Goal: Use online tool/utility: Utilize a website feature to perform a specific function

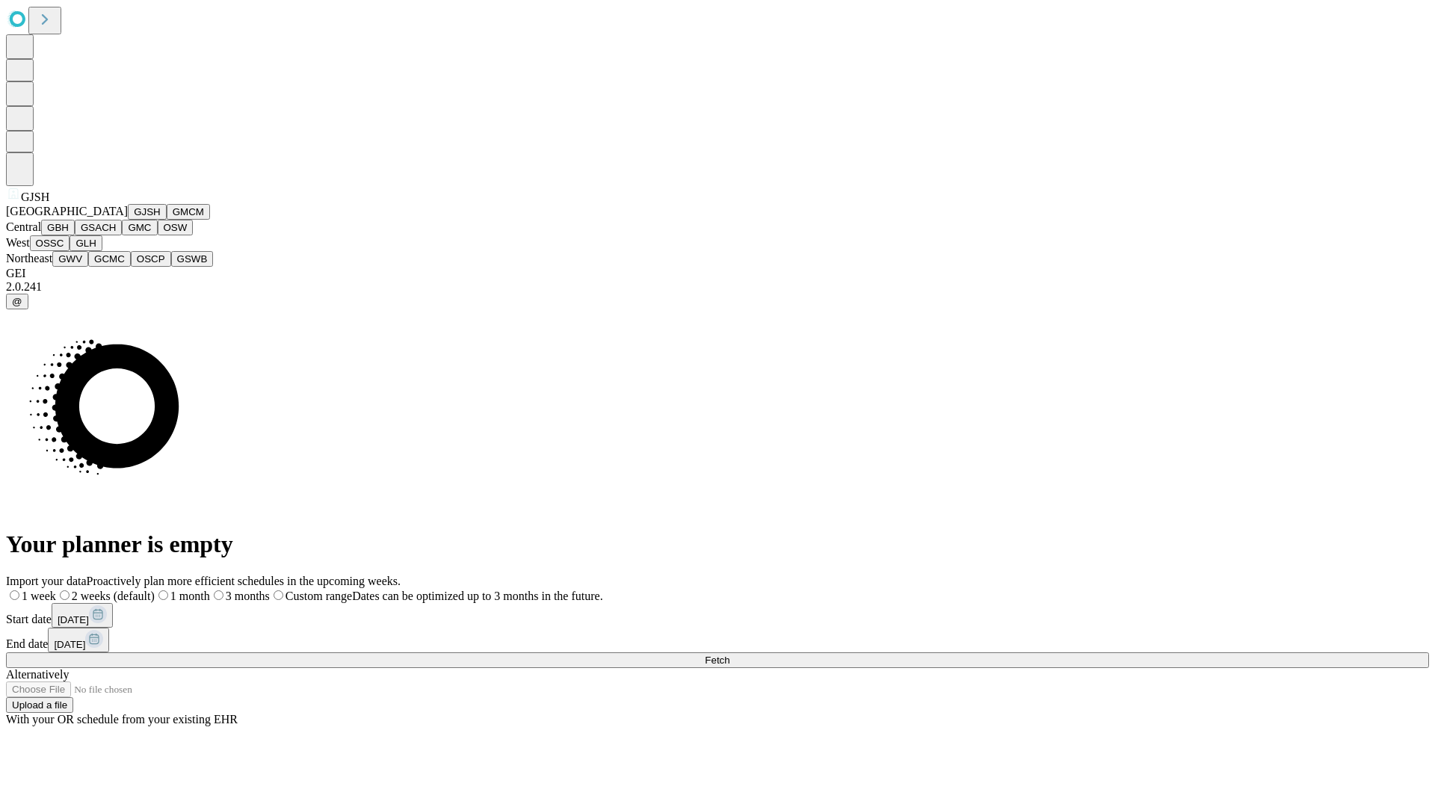
click at [128, 220] on button "GJSH" at bounding box center [147, 212] width 39 height 16
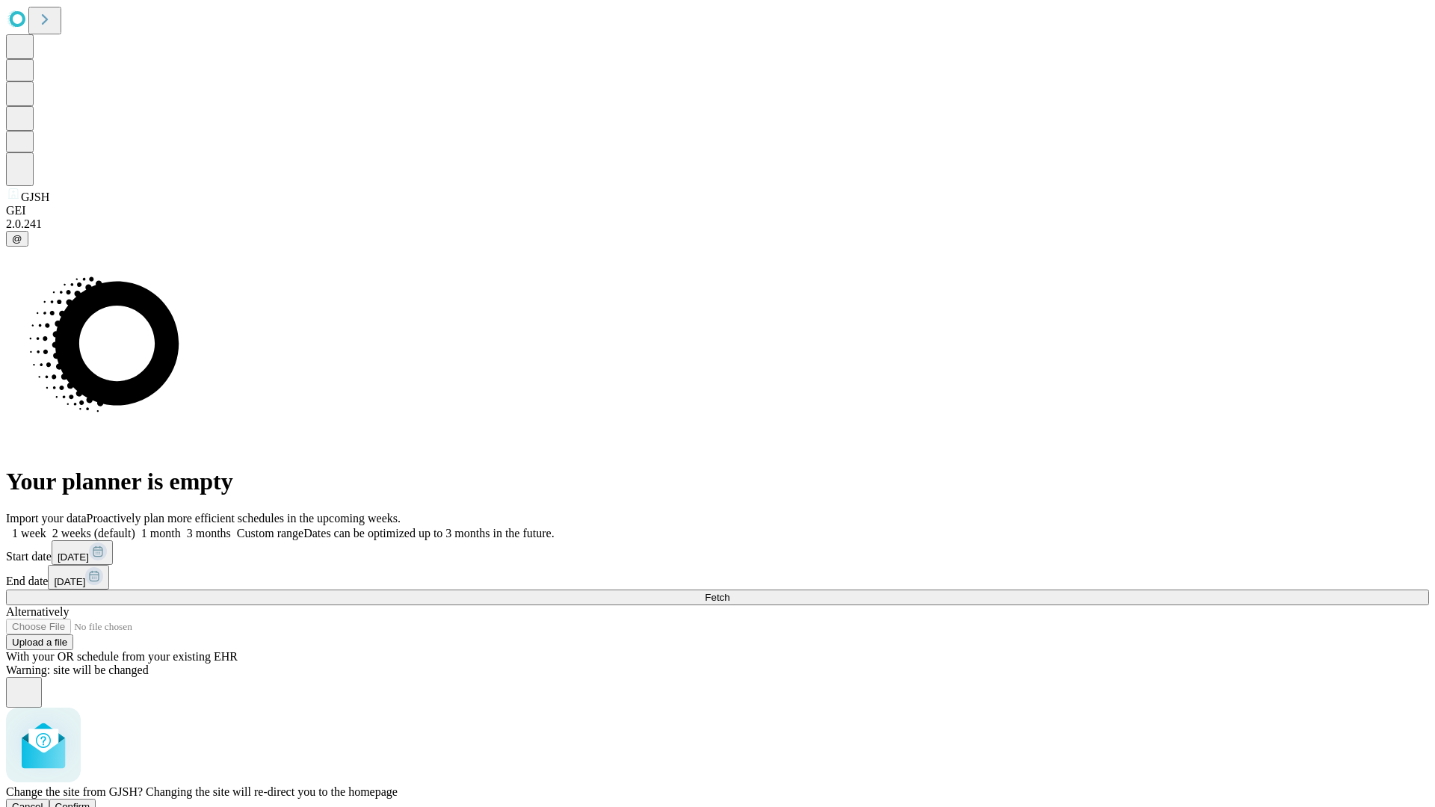
click at [90, 801] on span "Confirm" at bounding box center [72, 806] width 35 height 11
click at [181, 527] on label "1 month" at bounding box center [158, 533] width 46 height 13
click at [730, 592] on span "Fetch" at bounding box center [717, 597] width 25 height 11
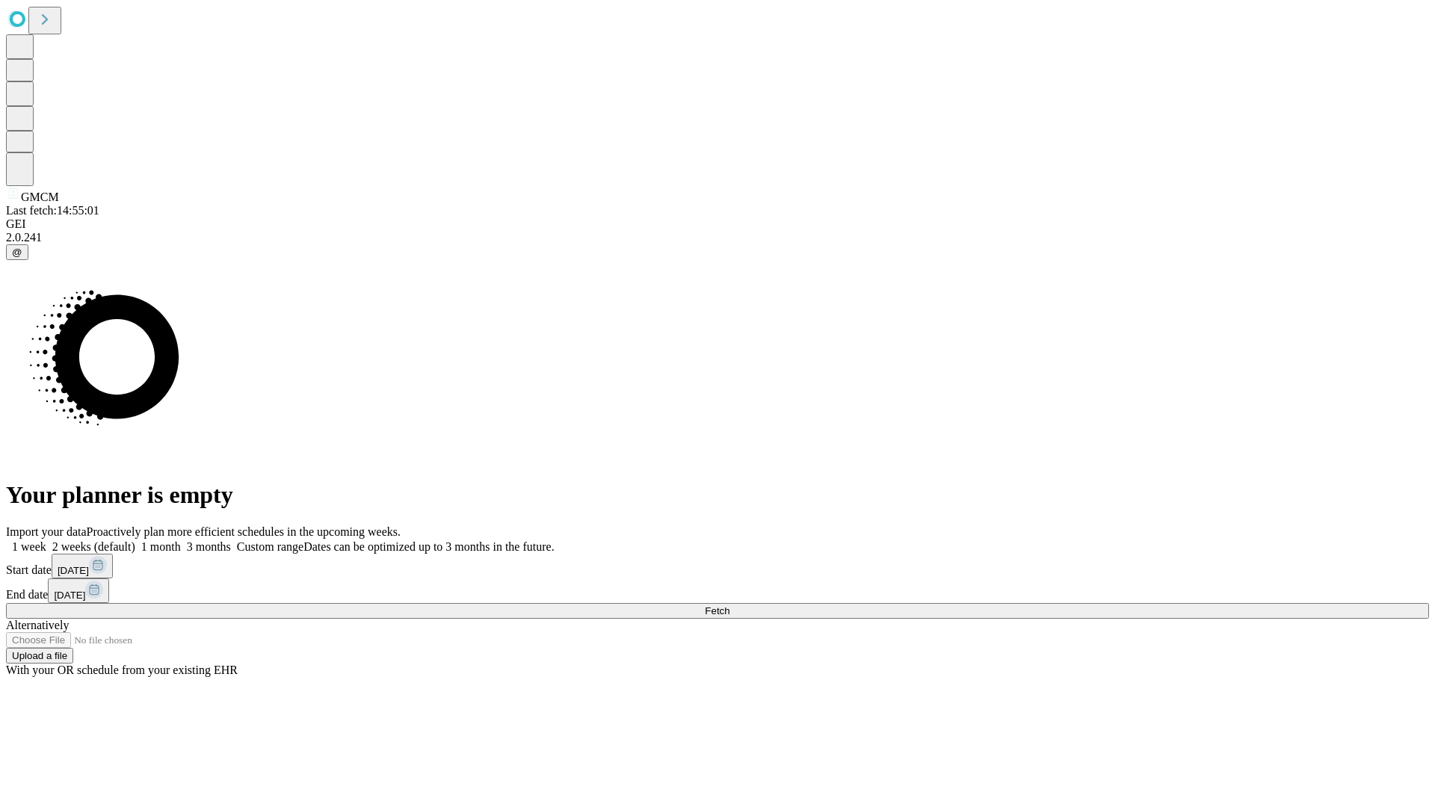
click at [181, 540] on label "1 month" at bounding box center [158, 546] width 46 height 13
click at [730, 606] on span "Fetch" at bounding box center [717, 611] width 25 height 11
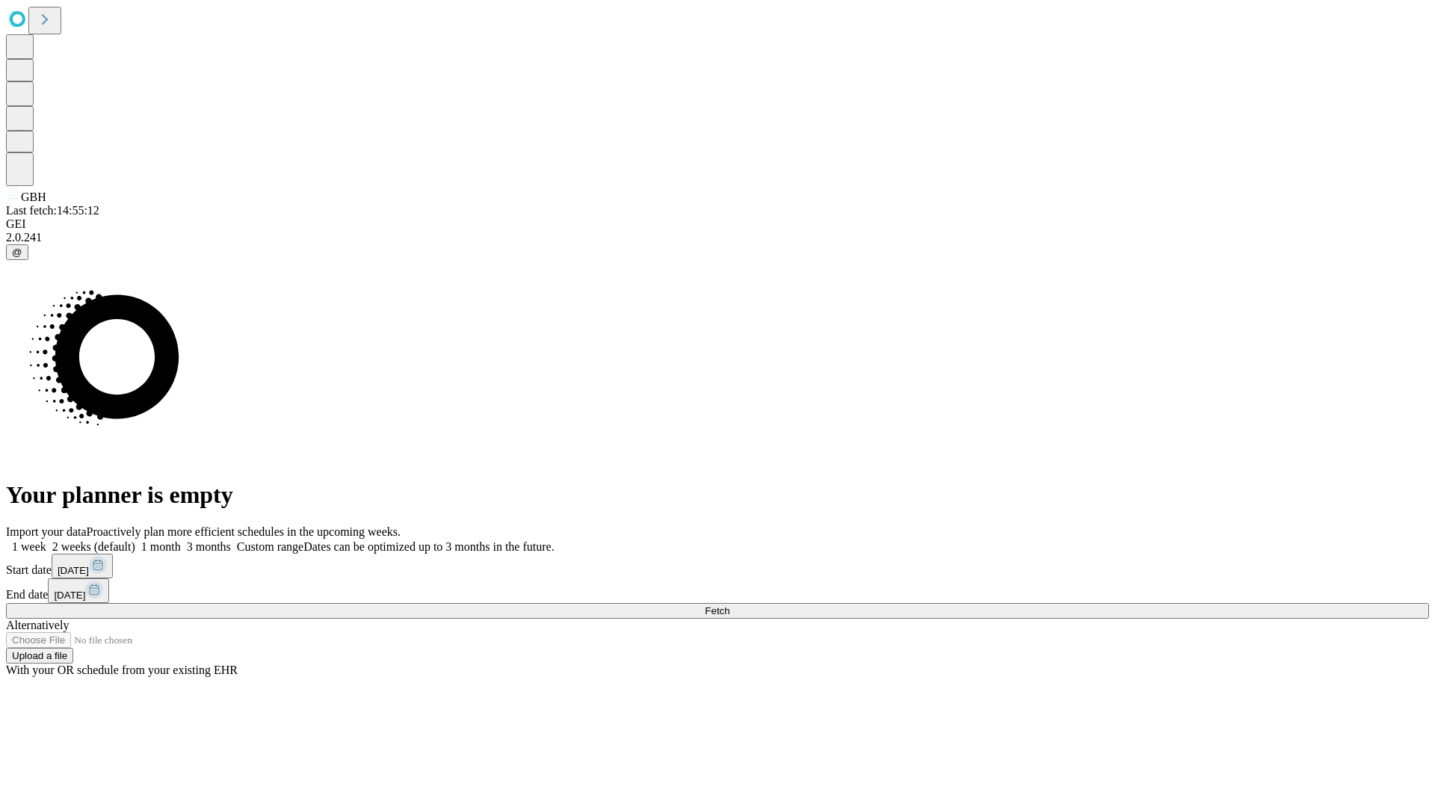
click at [181, 540] on label "1 month" at bounding box center [158, 546] width 46 height 13
click at [730, 606] on span "Fetch" at bounding box center [717, 611] width 25 height 11
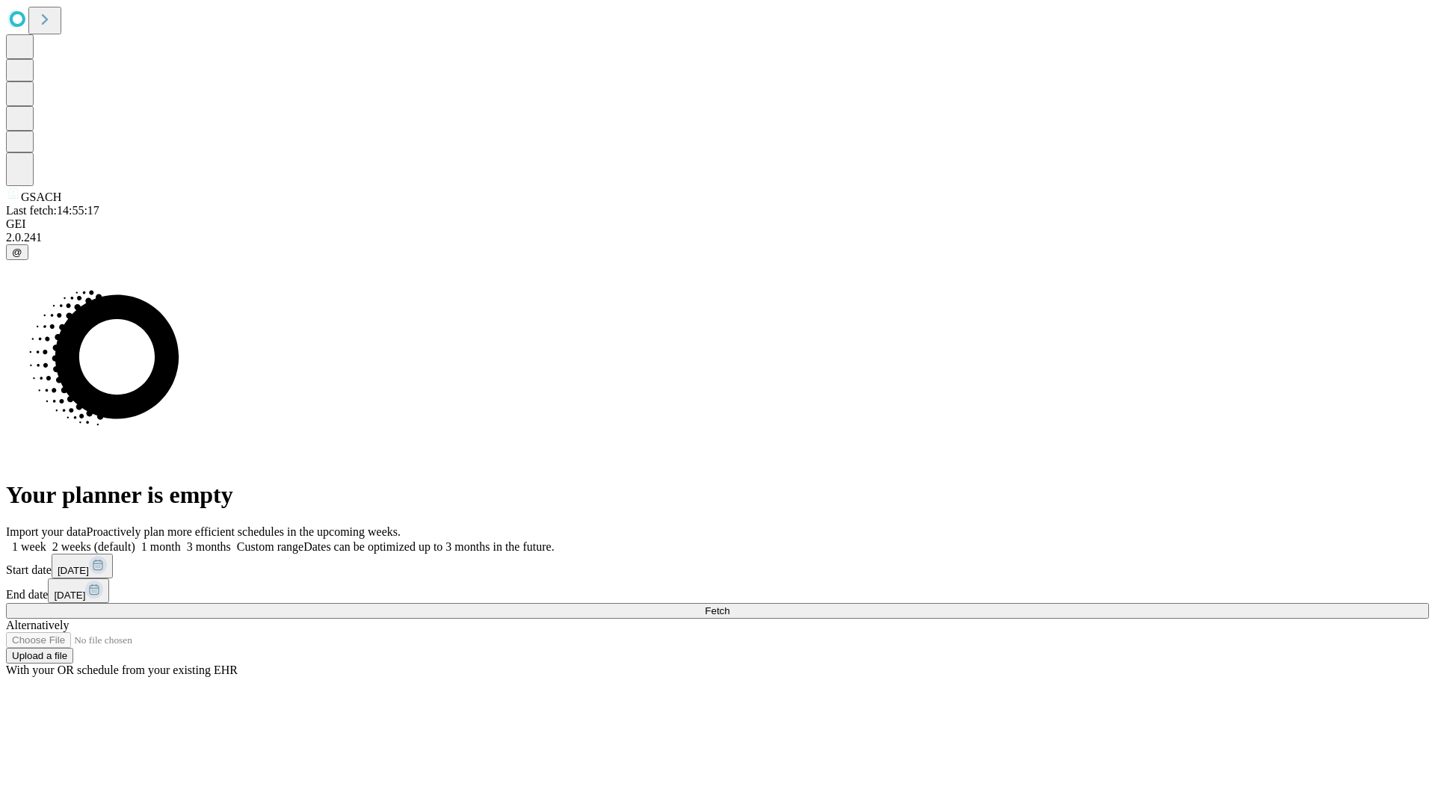
click at [181, 540] on label "1 month" at bounding box center [158, 546] width 46 height 13
click at [730, 606] on span "Fetch" at bounding box center [717, 611] width 25 height 11
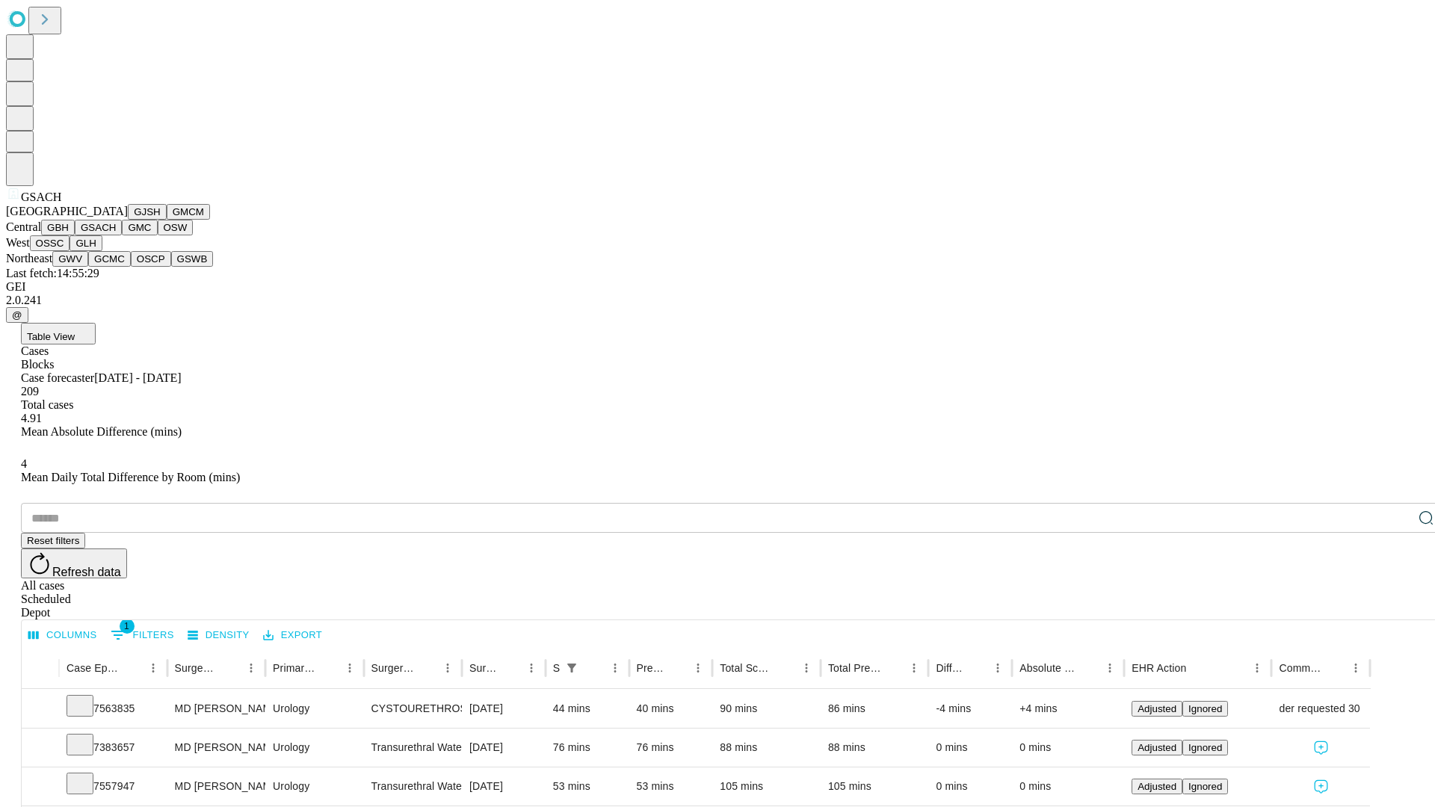
click at [122, 235] on button "GMC" at bounding box center [139, 228] width 35 height 16
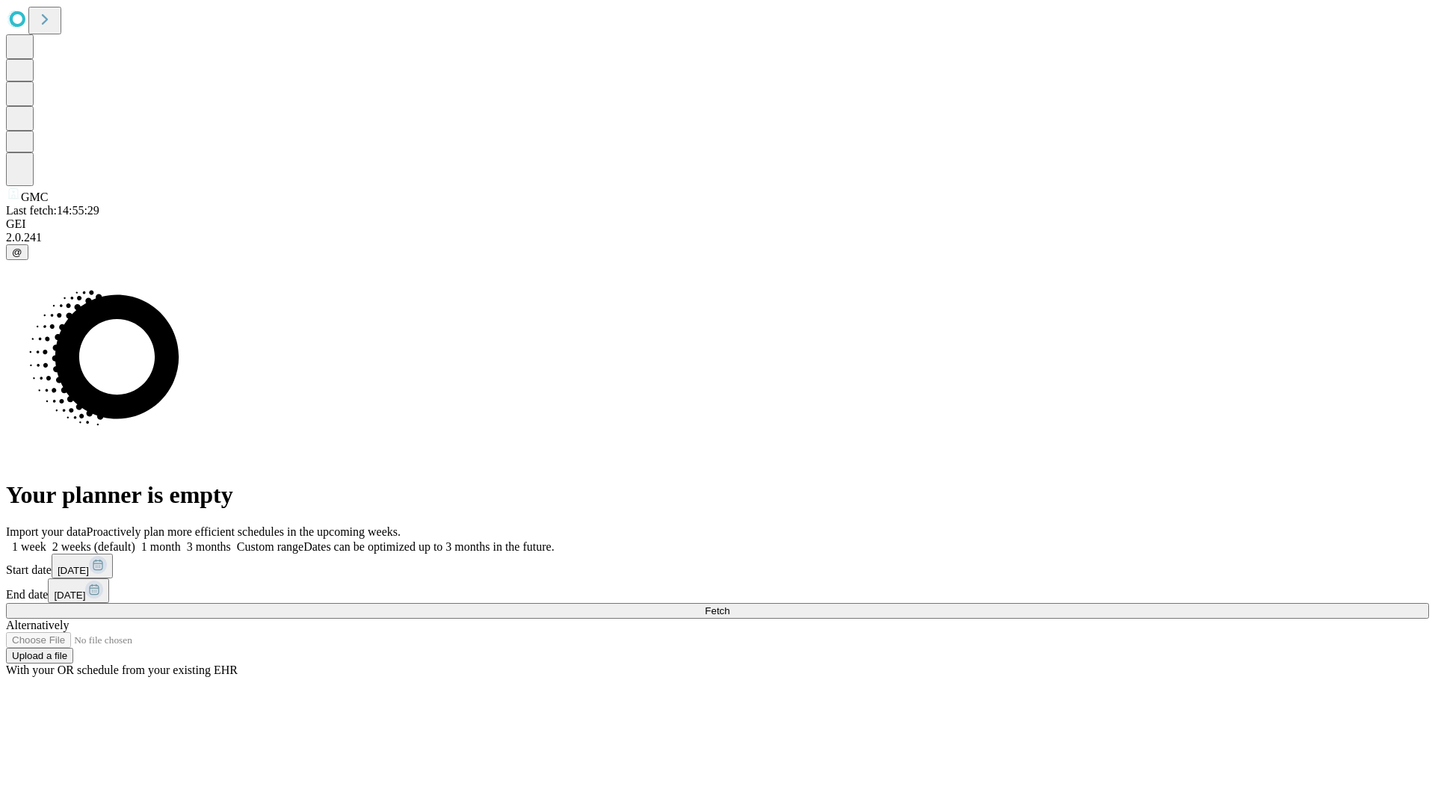
click at [181, 540] on label "1 month" at bounding box center [158, 546] width 46 height 13
click at [730, 606] on span "Fetch" at bounding box center [717, 611] width 25 height 11
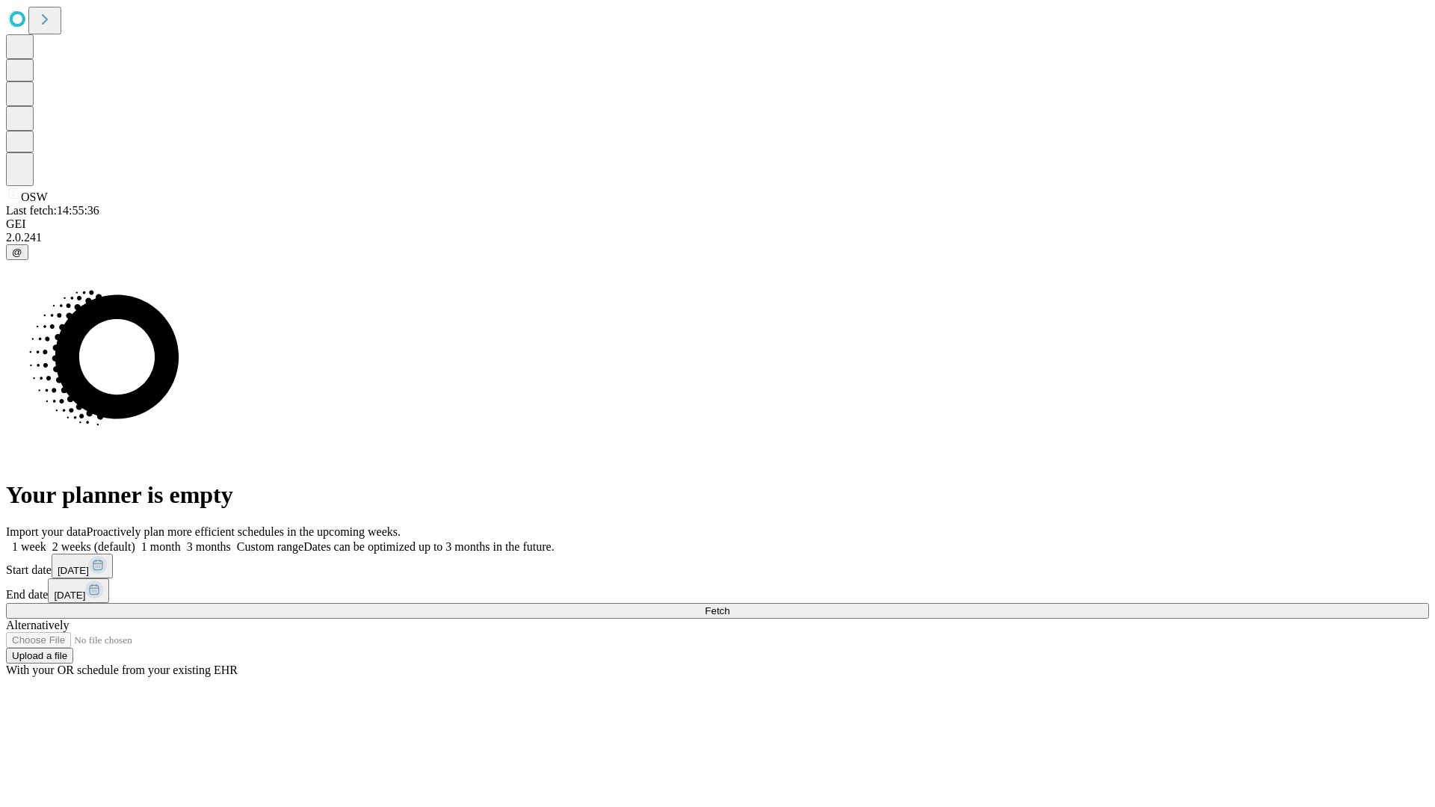
click at [181, 540] on label "1 month" at bounding box center [158, 546] width 46 height 13
click at [730, 606] on span "Fetch" at bounding box center [717, 611] width 25 height 11
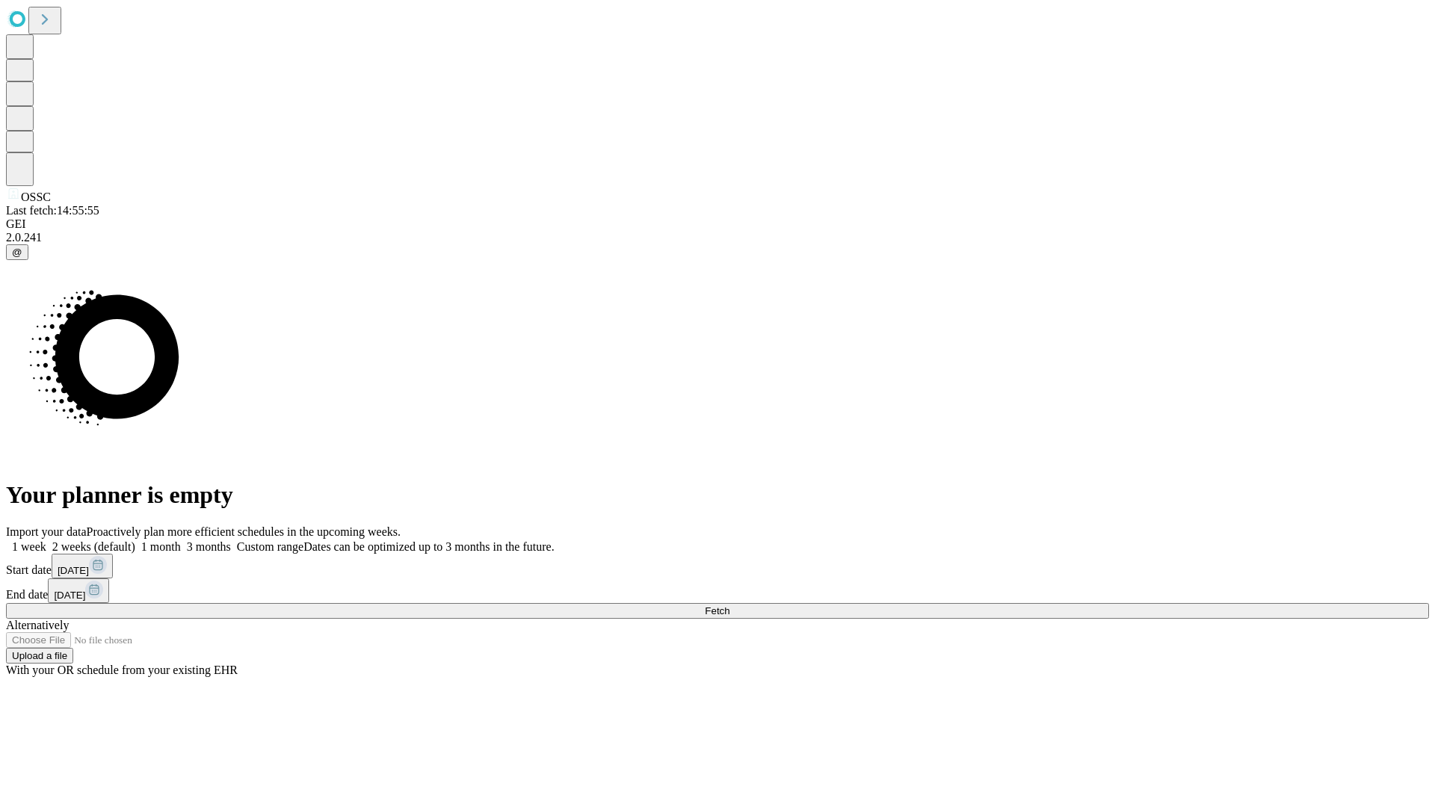
click at [730, 606] on span "Fetch" at bounding box center [717, 611] width 25 height 11
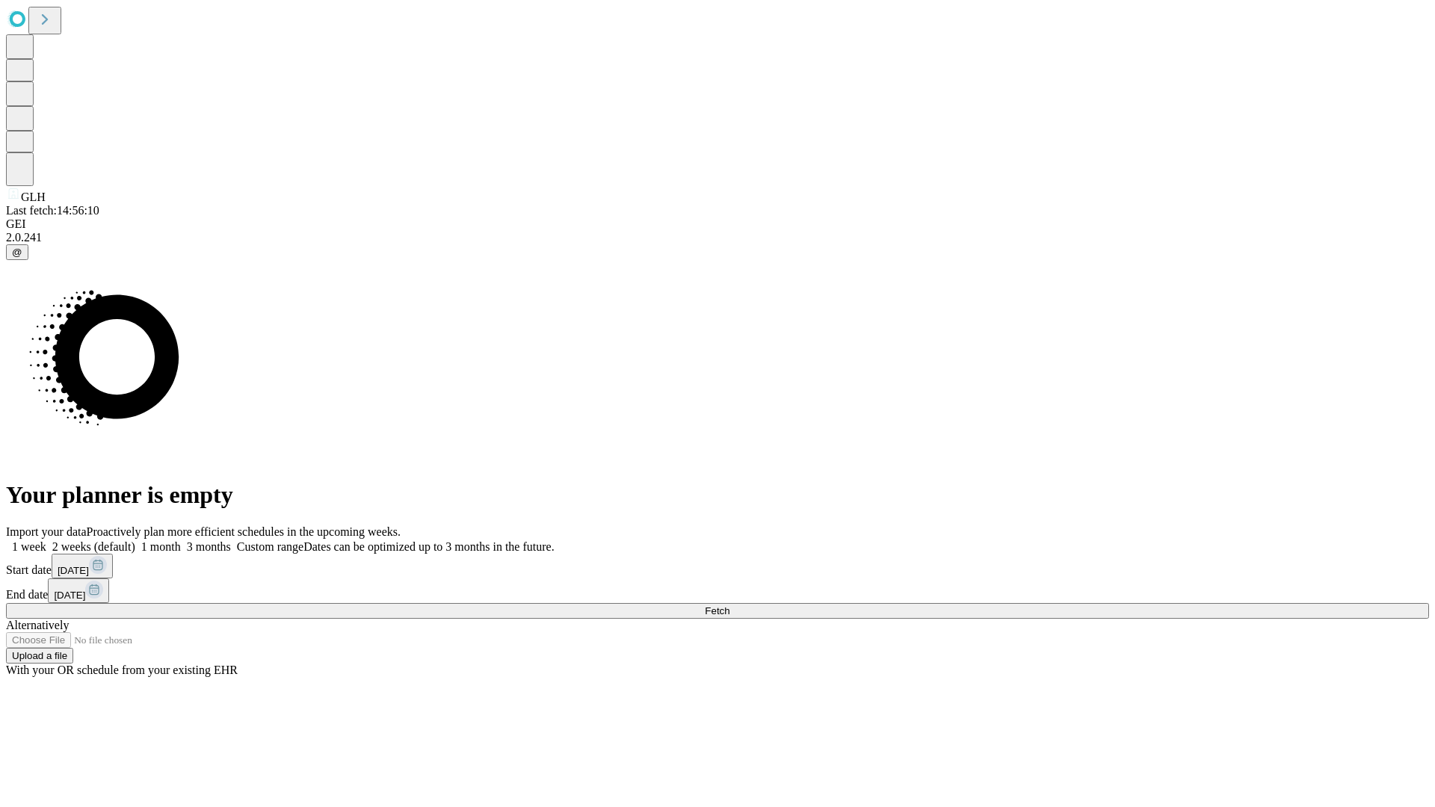
click at [730, 606] on span "Fetch" at bounding box center [717, 611] width 25 height 11
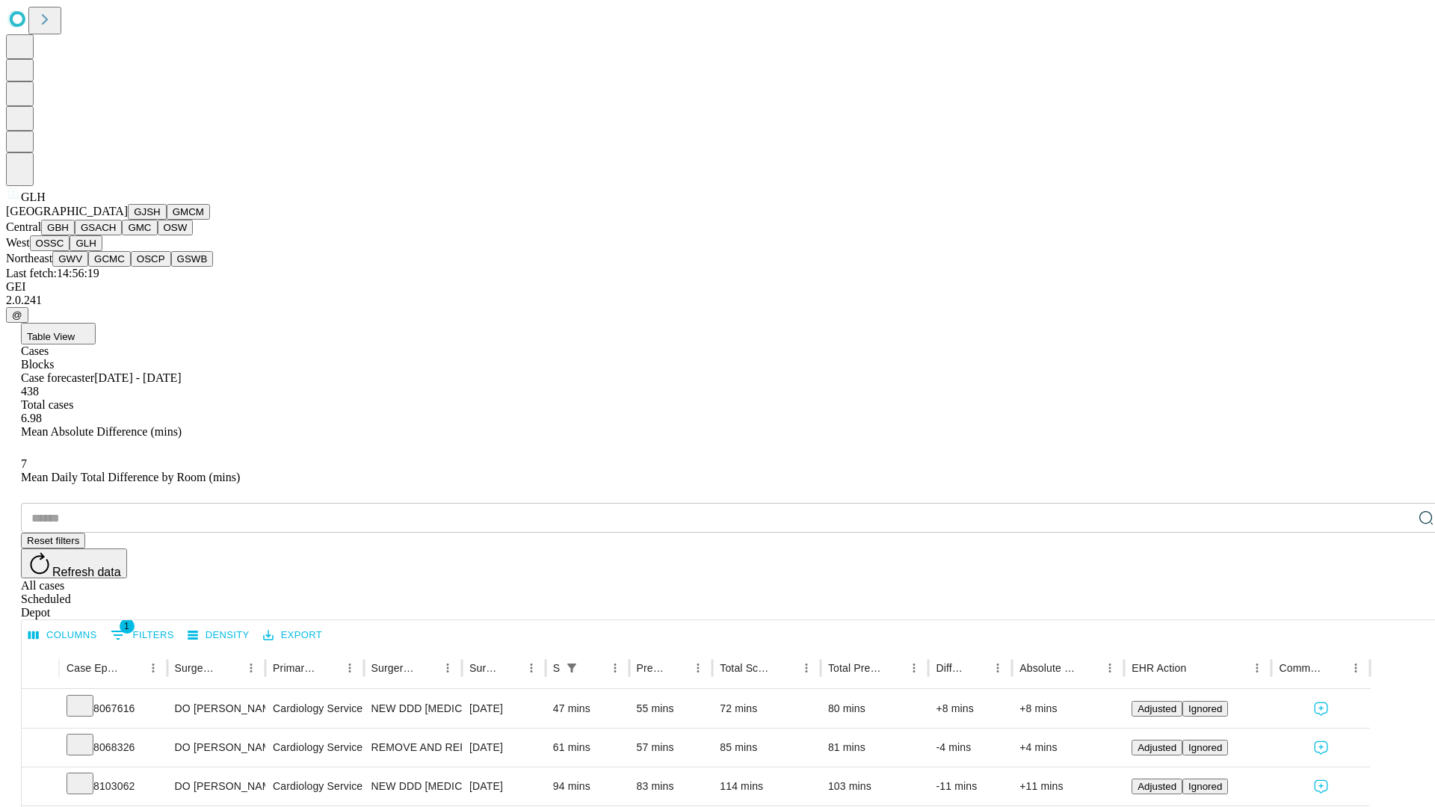
click at [88, 267] on button "GWV" at bounding box center [70, 259] width 36 height 16
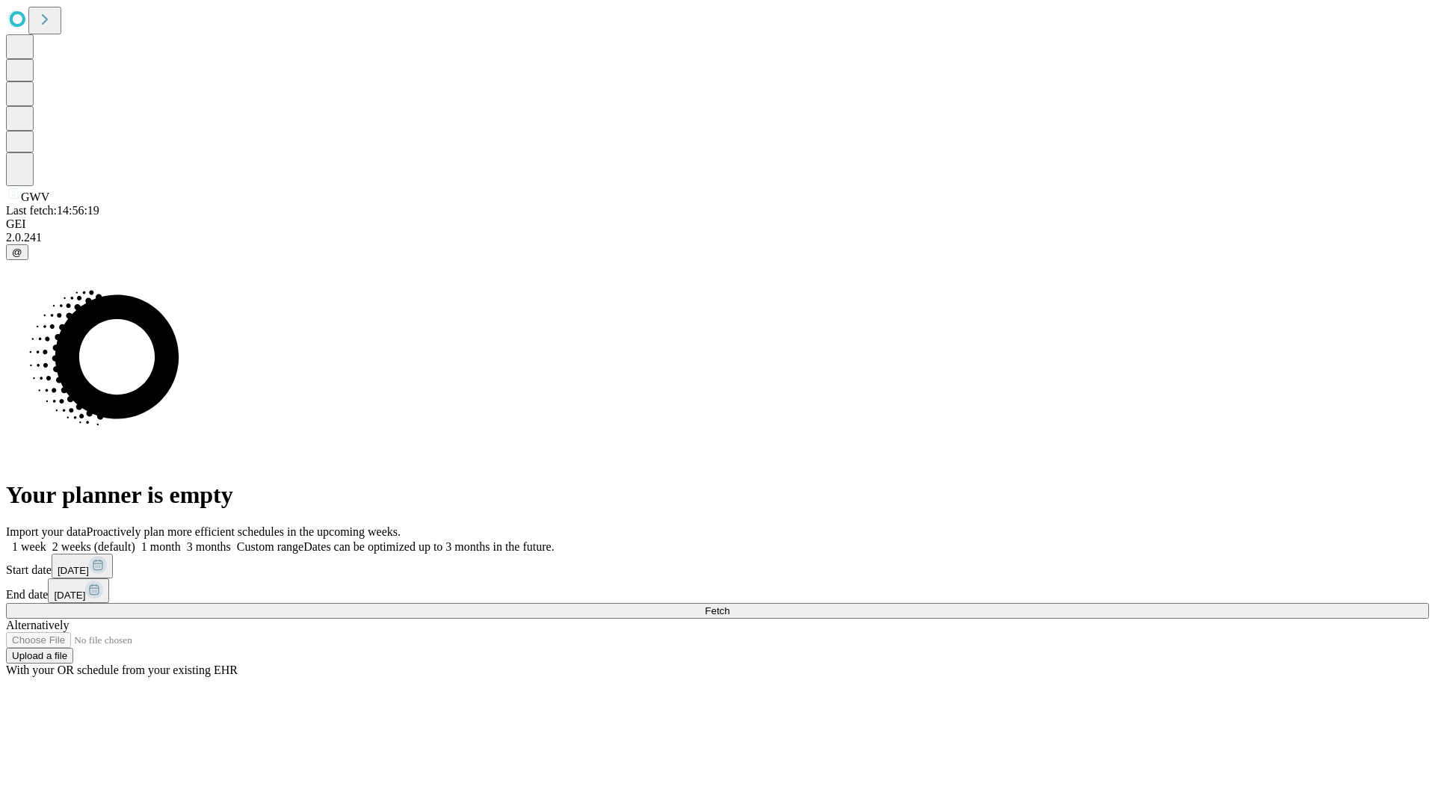
click at [181, 540] on label "1 month" at bounding box center [158, 546] width 46 height 13
click at [730, 606] on span "Fetch" at bounding box center [717, 611] width 25 height 11
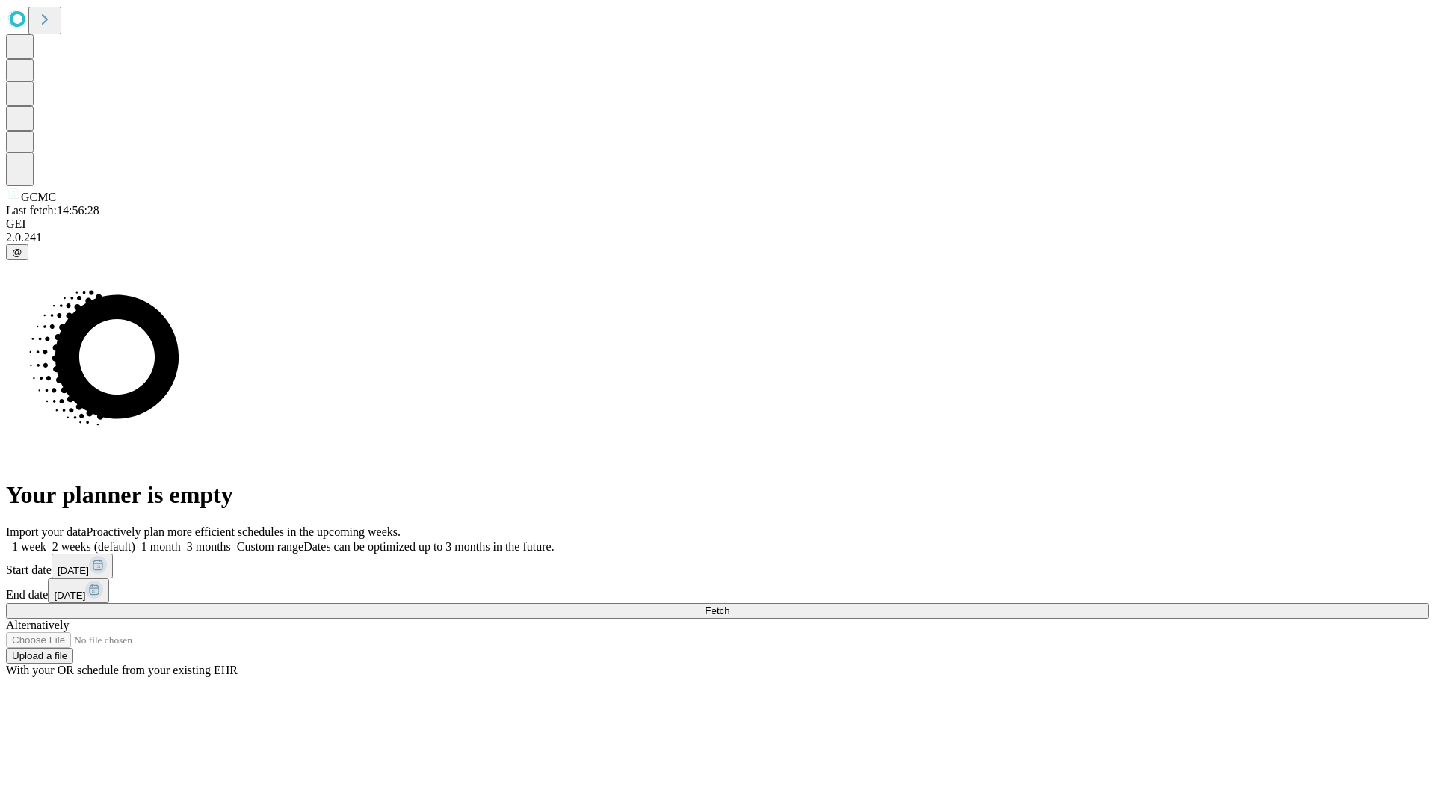
click at [181, 540] on label "1 month" at bounding box center [158, 546] width 46 height 13
click at [730, 606] on span "Fetch" at bounding box center [717, 611] width 25 height 11
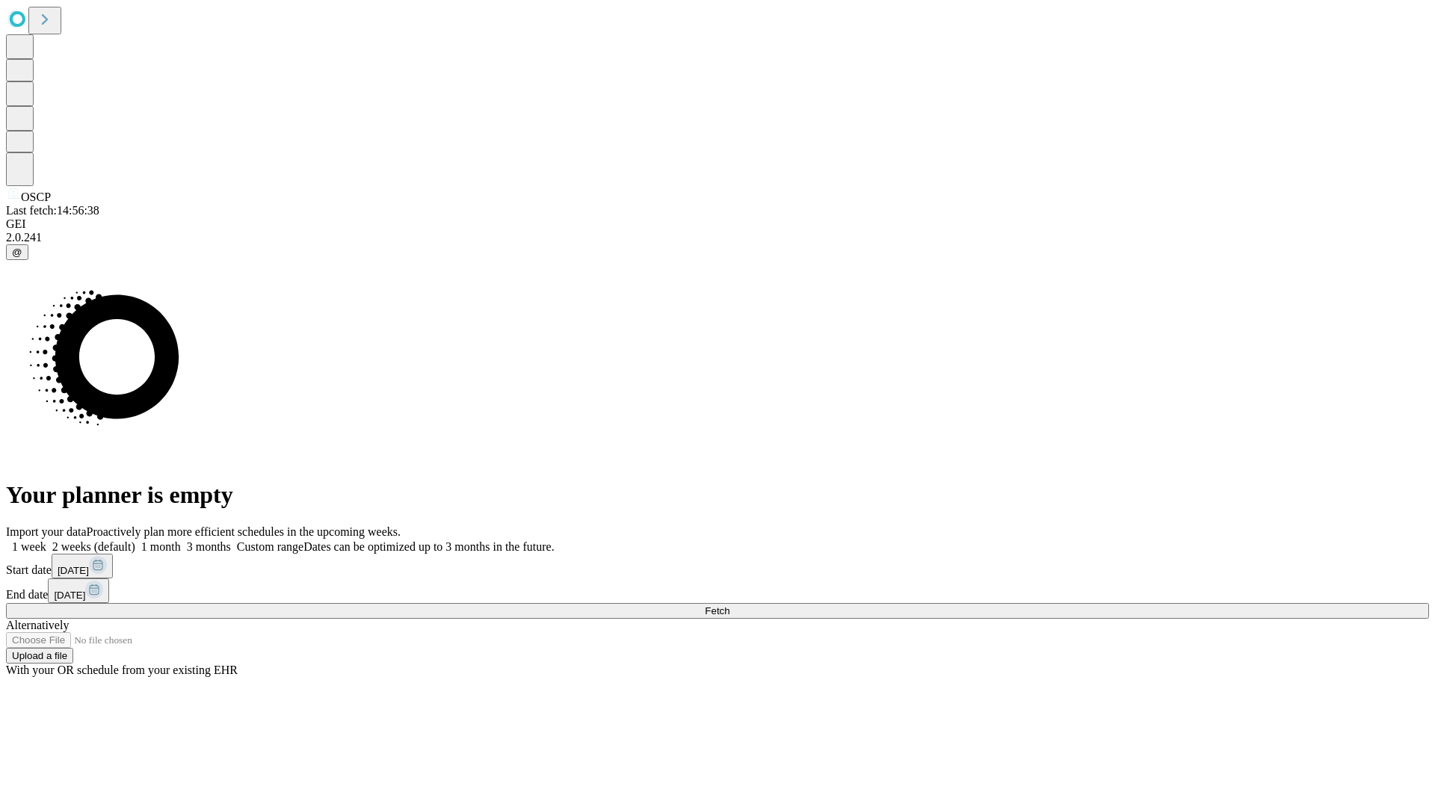
click at [181, 540] on label "1 month" at bounding box center [158, 546] width 46 height 13
click at [730, 606] on span "Fetch" at bounding box center [717, 611] width 25 height 11
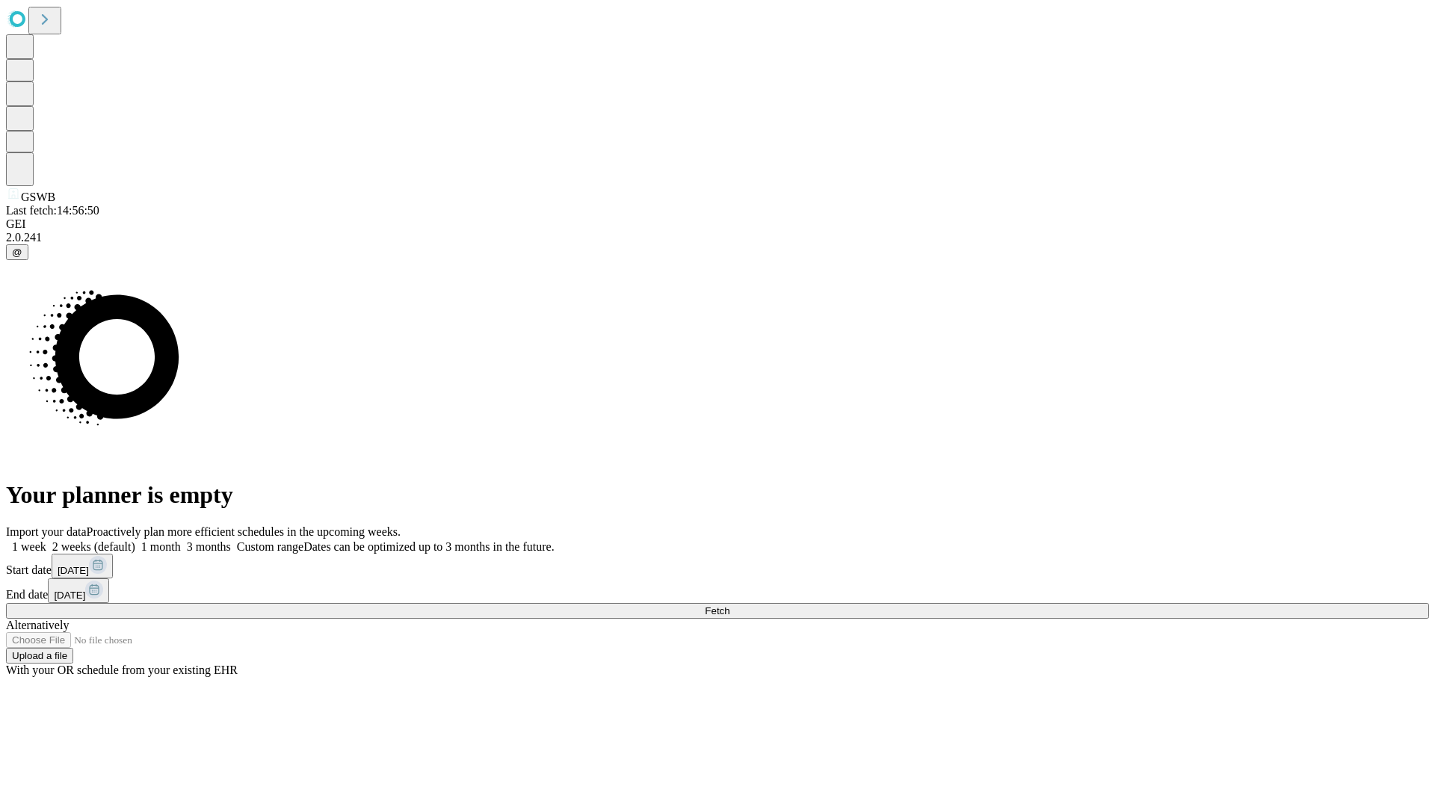
click at [181, 540] on label "1 month" at bounding box center [158, 546] width 46 height 13
click at [730, 606] on span "Fetch" at bounding box center [717, 611] width 25 height 11
